Goal: Transaction & Acquisition: Purchase product/service

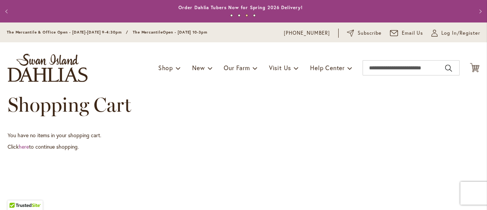
click at [476, 63] on div "Toggle Nav Shop Dahlia Tubers Collections Fresh Cut Dahlias Gardening Supplies …" at bounding box center [243, 67] width 487 height 51
click at [470, 68] on icon "Cart .cls-1 { fill: #231f20; }" at bounding box center [475, 68] width 10 height 10
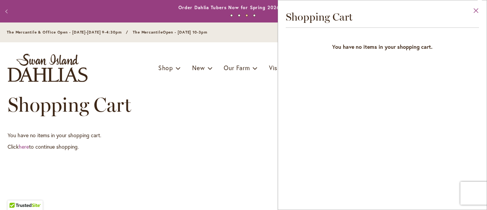
click at [480, 11] on button "Close" at bounding box center [476, 12] width 21 height 24
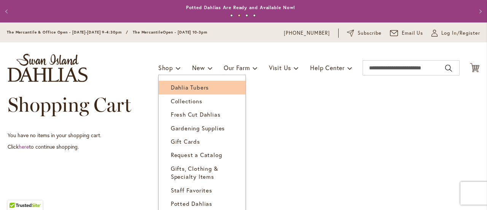
click at [172, 81] on link "Dahlia Tubers" at bounding box center [202, 87] width 87 height 13
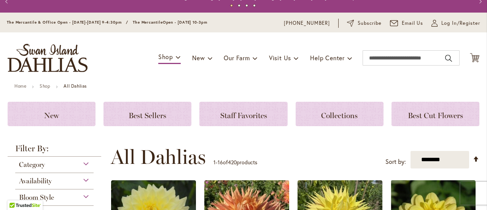
scroll to position [38, 0]
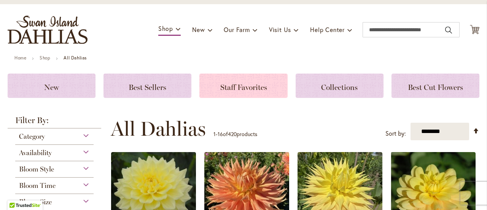
click at [220, 82] on h3 "Staff Favorites" at bounding box center [244, 85] width 70 height 8
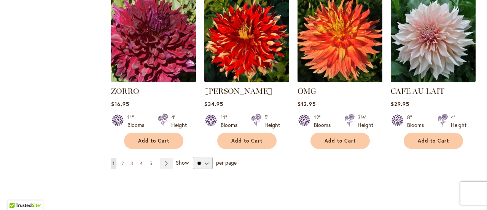
scroll to position [647, 0]
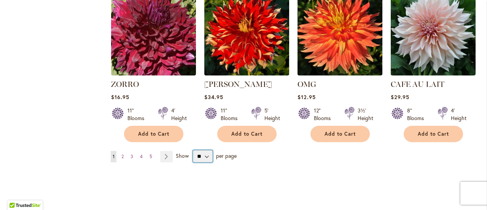
click at [204, 153] on select "** ** ** **" at bounding box center [203, 156] width 20 height 12
select select "**"
click at [193, 150] on select "** ** ** **" at bounding box center [203, 156] width 20 height 12
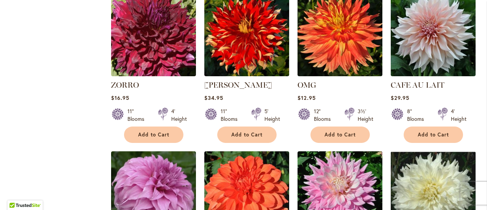
scroll to position [647, 0]
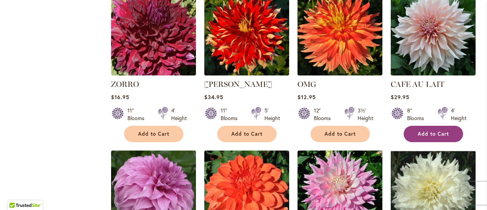
click at [440, 131] on span "Add to Cart" at bounding box center [433, 134] width 31 height 6
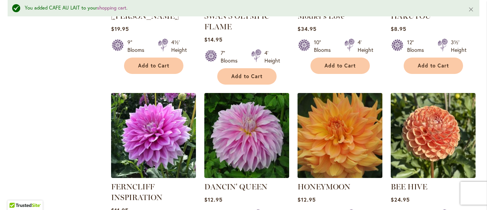
scroll to position [933, 0]
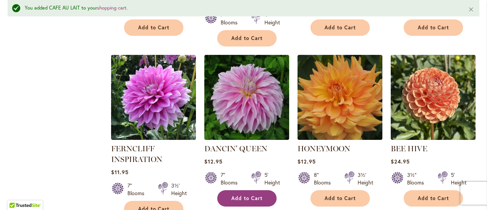
click at [269, 193] on button "Add to Cart" at bounding box center [246, 198] width 59 height 16
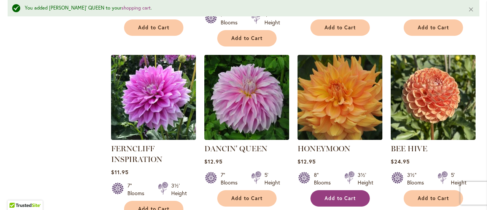
click at [338, 191] on button "Add to Cart" at bounding box center [340, 198] width 59 height 16
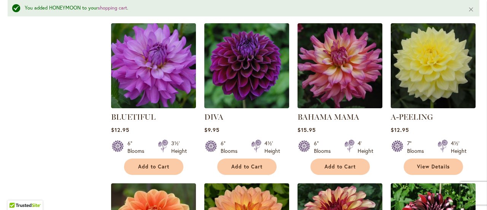
scroll to position [1123, 0]
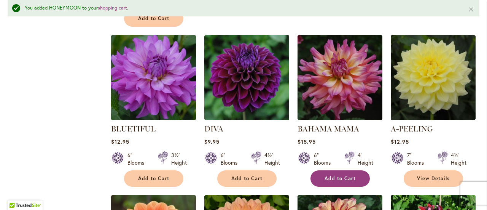
click at [352, 175] on span "Add to Cart" at bounding box center [340, 178] width 31 height 6
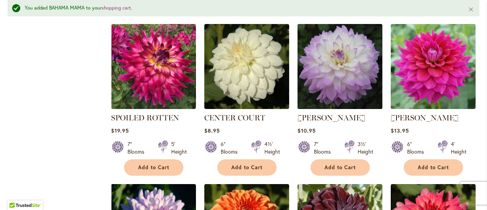
scroll to position [1466, 0]
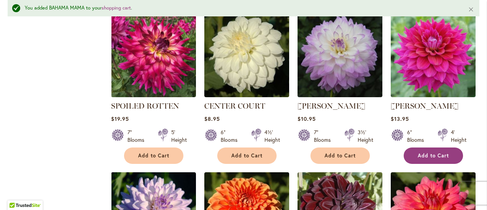
click at [433, 152] on span "Add to Cart" at bounding box center [433, 155] width 31 height 6
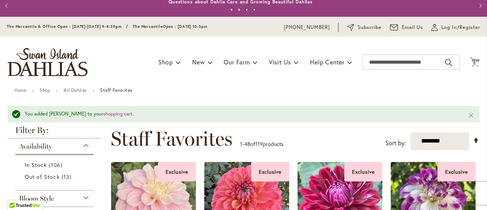
scroll to position [0, 0]
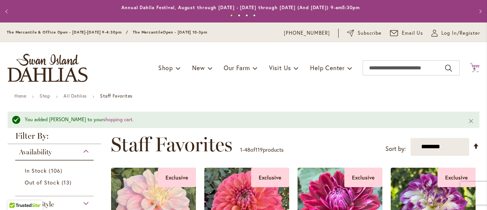
click at [471, 67] on icon "Cart .cls-1 { fill: #231f20; }" at bounding box center [475, 68] width 10 height 10
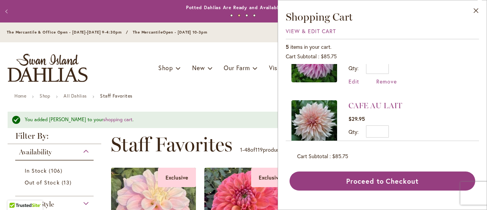
scroll to position [242, 0]
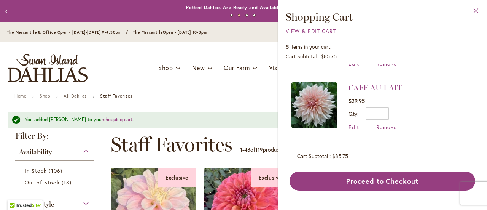
click at [478, 10] on button "Close" at bounding box center [476, 12] width 21 height 24
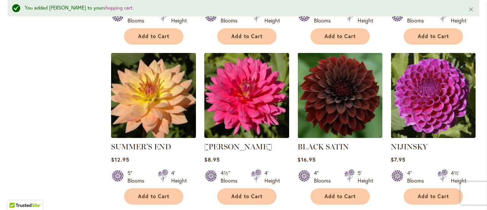
scroll to position [1941, 0]
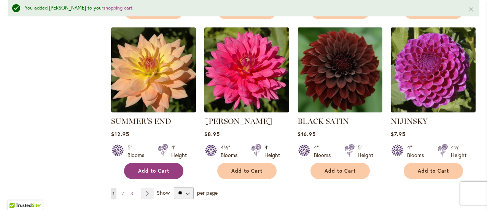
click at [164, 162] on button "Add to Cart" at bounding box center [153, 170] width 59 height 16
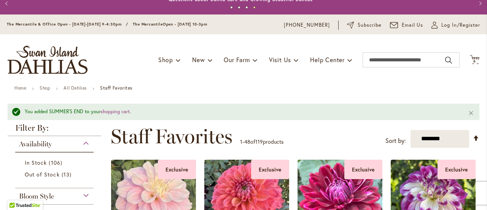
scroll to position [0, 0]
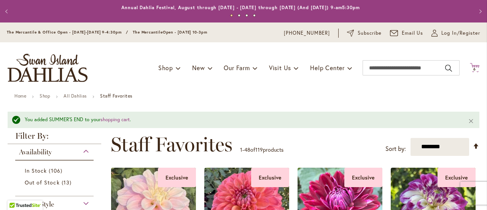
click at [472, 67] on icon "Cart .cls-1 { fill: #231f20; }" at bounding box center [475, 68] width 10 height 10
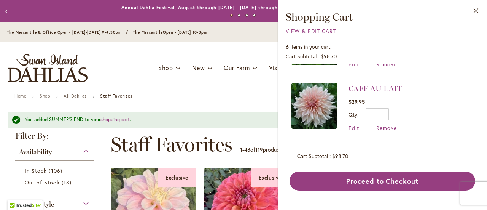
scroll to position [304, 0]
click at [477, 11] on button "Close" at bounding box center [476, 12] width 21 height 24
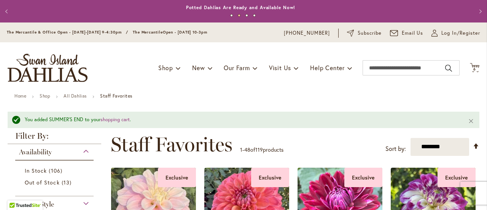
scroll to position [0, 0]
click at [473, 69] on span "6" at bounding box center [474, 69] width 3 height 5
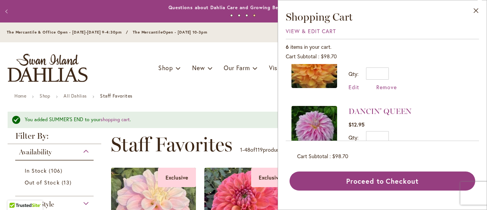
scroll to position [304, 0]
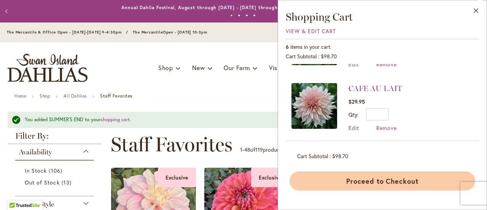
click at [409, 183] on button "Proceed to Checkout" at bounding box center [383, 180] width 186 height 19
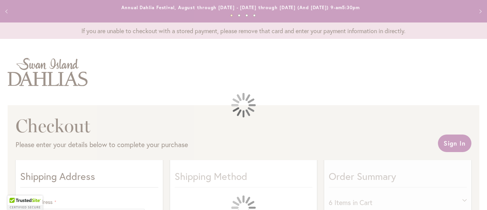
select select "**"
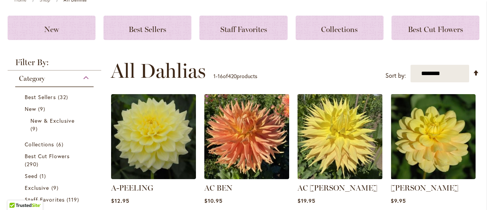
scroll to position [114, 0]
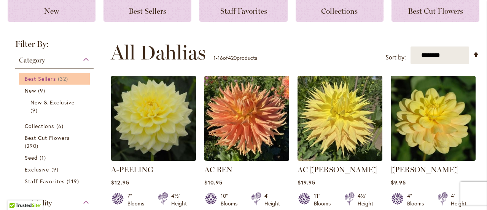
click at [57, 81] on link "Best Sellers 32 items" at bounding box center [55, 79] width 61 height 8
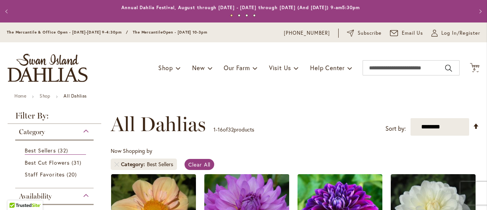
scroll to position [76, 0]
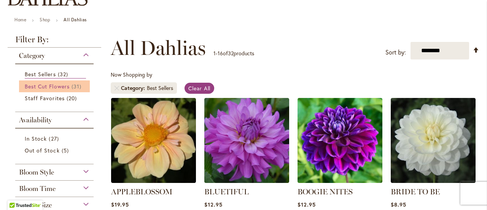
click at [64, 86] on span "Best Cut Flowers" at bounding box center [47, 86] width 45 height 7
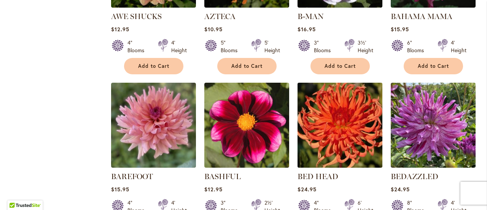
scroll to position [609, 0]
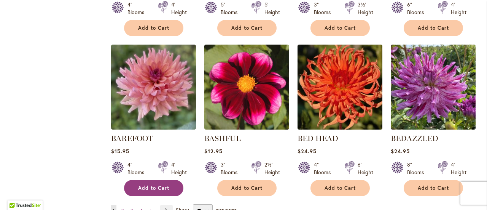
click at [163, 188] on span "Add to Cart" at bounding box center [153, 188] width 31 height 6
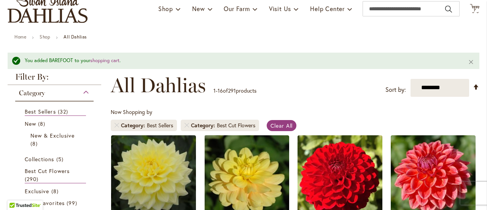
scroll to position [0, 0]
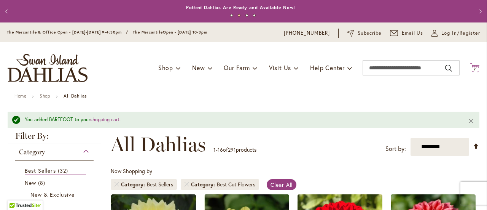
click at [471, 68] on span "7 7 items" at bounding box center [475, 69] width 8 height 4
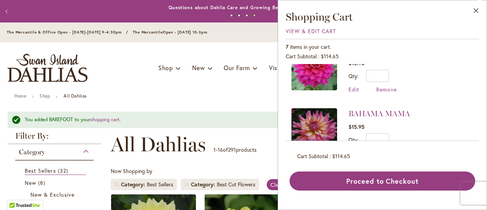
scroll to position [114, 0]
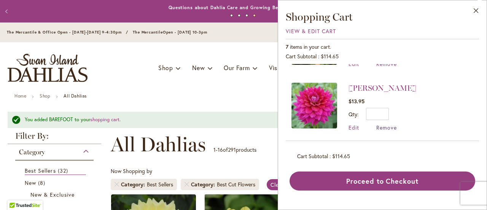
click at [388, 127] on span "Remove" at bounding box center [386, 127] width 21 height 7
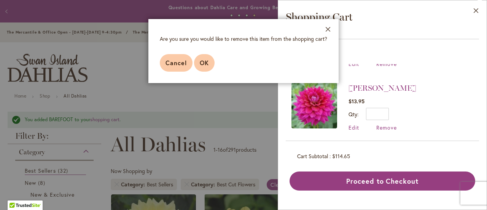
click at [199, 67] on button "OK" at bounding box center [204, 63] width 21 height 18
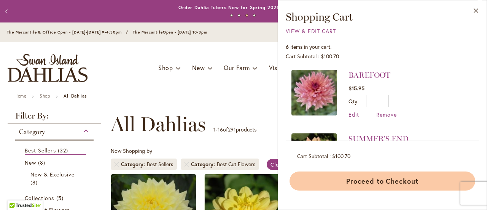
click at [390, 180] on button "Proceed to Checkout" at bounding box center [383, 180] width 186 height 19
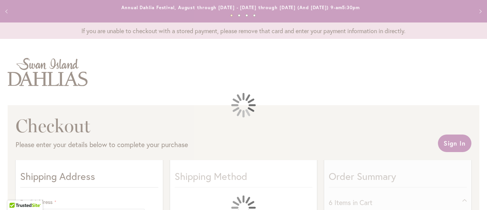
select select "**"
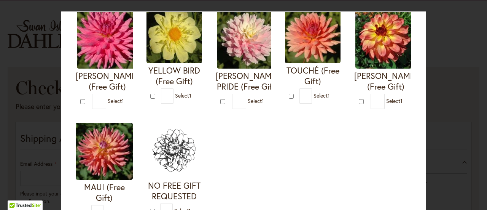
scroll to position [343, 0]
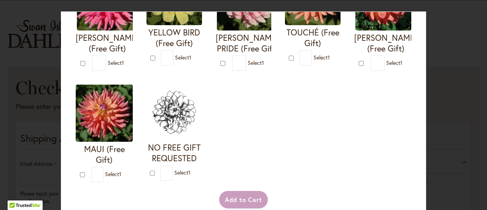
click at [217, 30] on img at bounding box center [247, 0] width 61 height 61
type input "*"
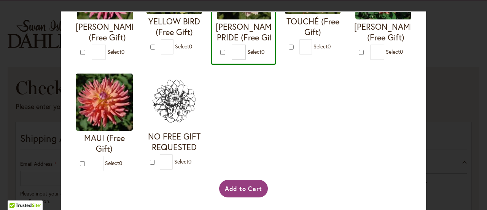
scroll to position [463, 0]
click at [245, 194] on button "Add to Cart" at bounding box center [243, 189] width 49 height 18
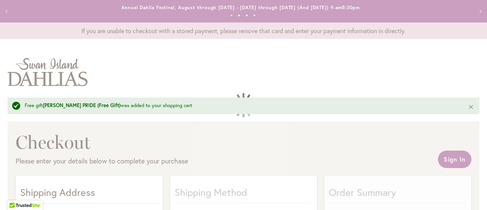
select select "**"
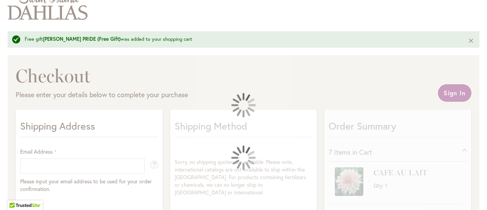
scroll to position [76, 0]
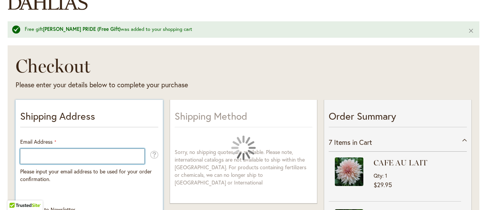
click at [118, 156] on input "Email Address" at bounding box center [82, 155] width 124 height 15
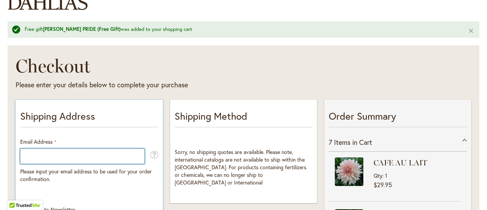
type input "**********"
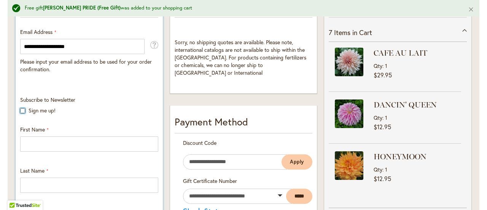
scroll to position [228, 0]
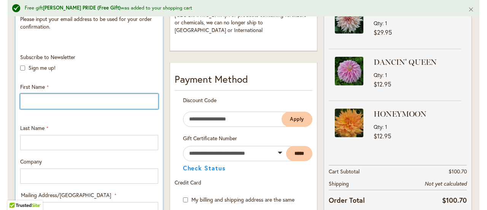
click at [69, 99] on input "First Name" at bounding box center [89, 101] width 138 height 15
type input "******"
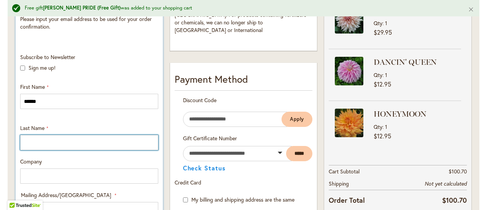
type input "*******"
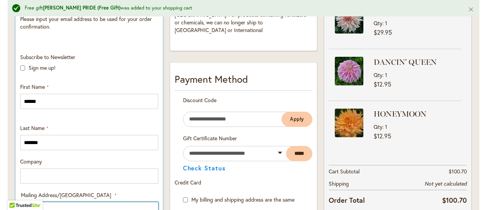
type input "**********"
select select "**"
type input "**********"
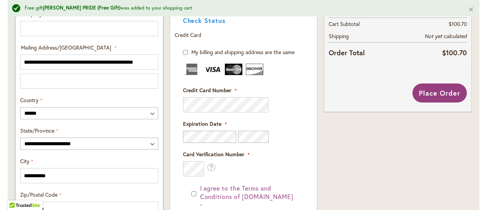
scroll to position [381, 0]
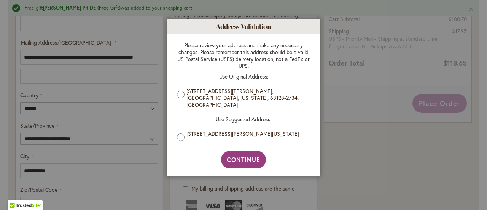
click at [173, 138] on div "Please review your address and make any necessary changes. Please remember this…" at bounding box center [243, 92] width 148 height 116
click at [241, 158] on span "Continue" at bounding box center [244, 159] width 34 height 8
type input "**********"
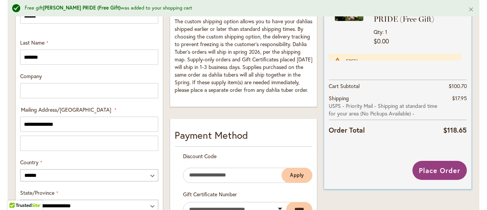
scroll to position [331, 0]
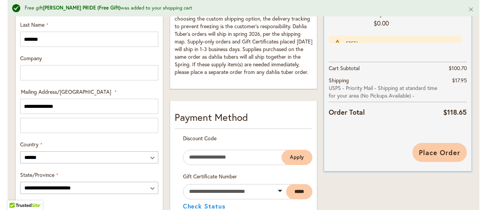
click at [443, 150] on span "Place Order" at bounding box center [439, 152] width 41 height 9
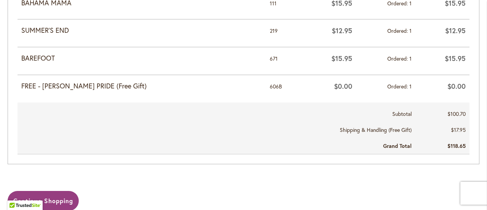
scroll to position [533, 0]
